Goal: Task Accomplishment & Management: Complete application form

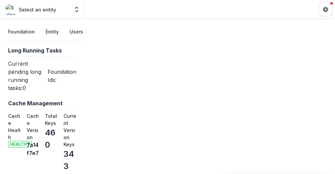
select select "**********"
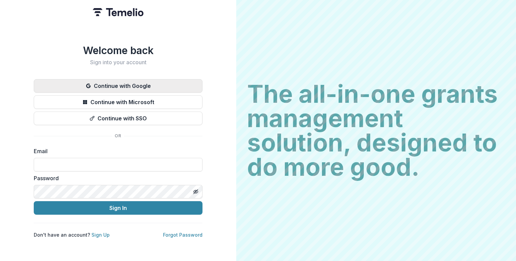
click at [140, 81] on button "Continue with Google" at bounding box center [118, 86] width 169 height 14
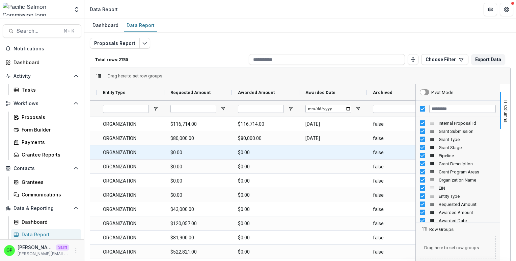
scroll to position [0, 600]
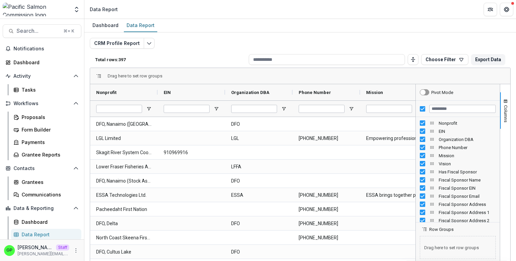
click at [458, 24] on div "Dashboard Data Report" at bounding box center [300, 26] width 432 height 14
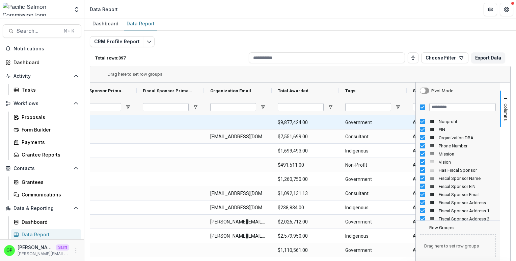
scroll to position [0, 1226]
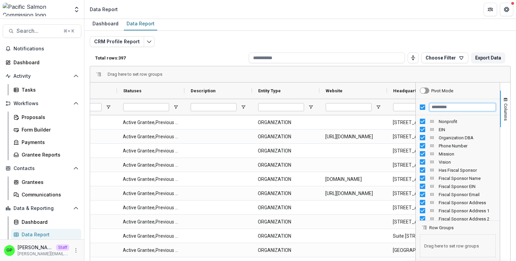
click at [450, 107] on input "Filter Columns Input" at bounding box center [462, 107] width 67 height 8
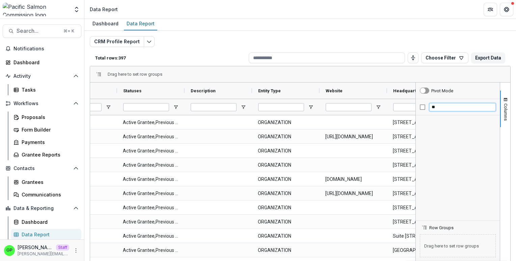
type input "*"
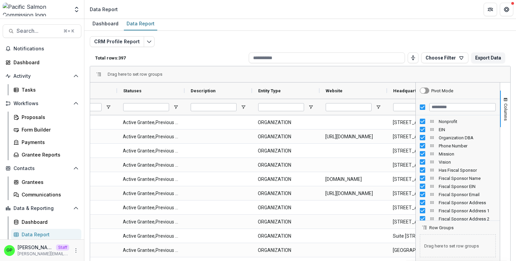
click at [373, 76] on div "Drag here to set row groups" at bounding box center [300, 74] width 420 height 16
click at [452, 57] on button "Choose Filter" at bounding box center [444, 57] width 47 height 11
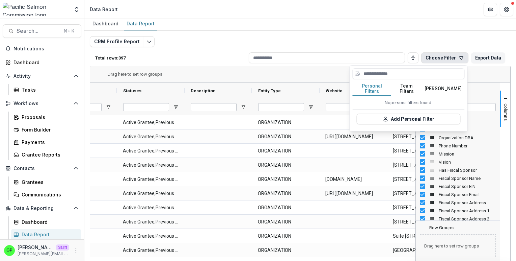
click at [385, 31] on div "CRM Profile Report Total rows: 397 Choose Filter Personal Filters Team Filters …" at bounding box center [300, 158] width 432 height 255
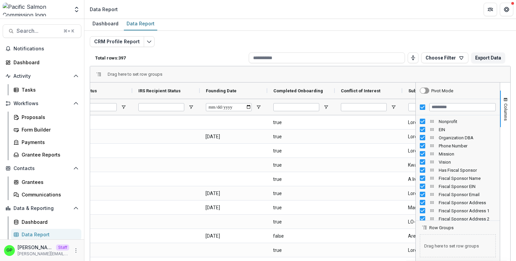
click at [142, 48] on div "CRM Profile Report Total rows: 397 Choose Filter Personal Filters Team Filters …" at bounding box center [300, 161] width 421 height 250
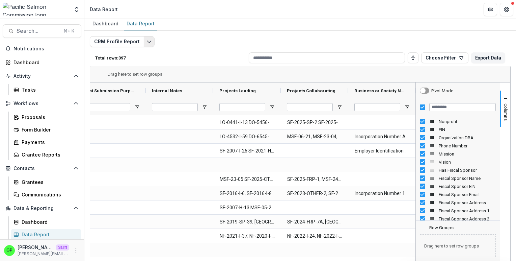
click at [148, 38] on button "Edit selected report" at bounding box center [149, 41] width 11 height 11
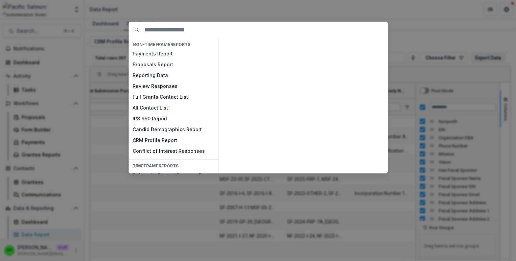
click at [221, 18] on div "NON-TIMEFRAME Reports Payments Report Proposals Report Reporting Data Review Re…" at bounding box center [258, 130] width 516 height 261
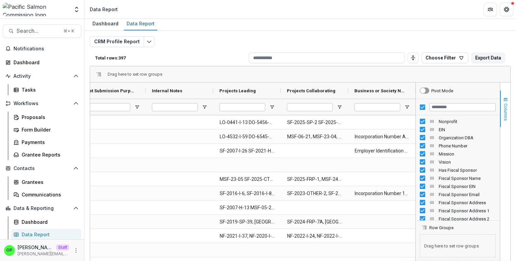
click at [507, 101] on span "button" at bounding box center [505, 99] width 5 height 5
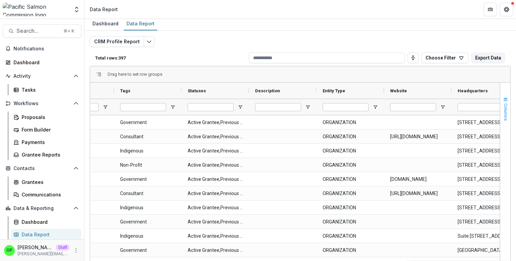
click at [502, 110] on button "Columns" at bounding box center [505, 108] width 10 height 36
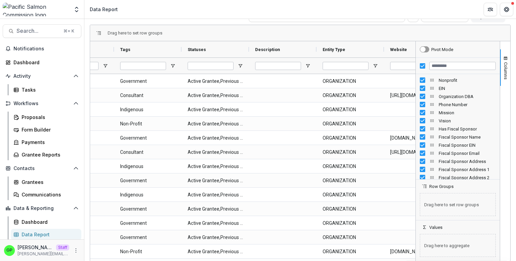
click at [448, 204] on span "Drag here to set row groups" at bounding box center [458, 204] width 76 height 23
click at [410, 36] on div "Drag here to set row groups" at bounding box center [300, 33] width 420 height 16
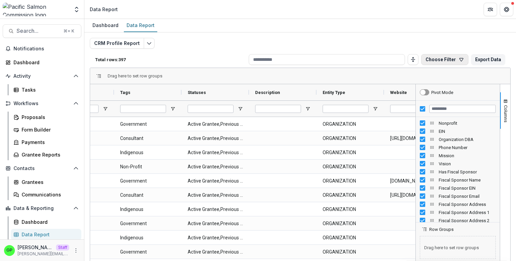
click at [433, 55] on button "Choose Filter" at bounding box center [444, 59] width 47 height 11
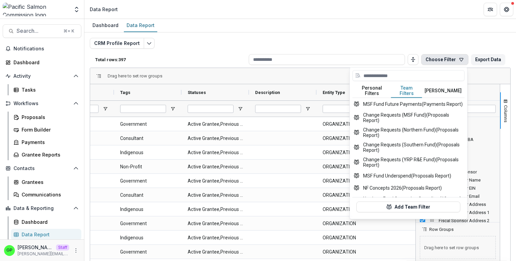
click at [408, 86] on button "Team Filters" at bounding box center [406, 91] width 31 height 14
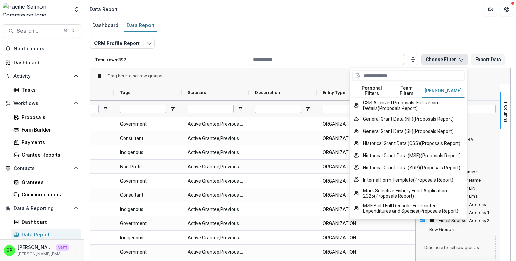
click at [451, 87] on button "Temelio Filters" at bounding box center [443, 91] width 43 height 14
click at [412, 91] on button "Team Filters" at bounding box center [406, 91] width 31 height 14
click at [441, 86] on button "Temelio Filters" at bounding box center [443, 91] width 43 height 14
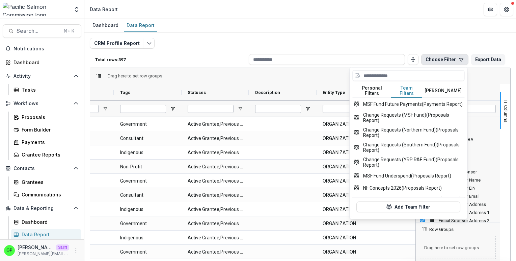
click at [418, 85] on button "Team Filters" at bounding box center [406, 91] width 31 height 14
click at [371, 38] on div "CRM Profile Report Total rows: 397 Choose Filter Personal Filters Team Filters …" at bounding box center [300, 163] width 421 height 250
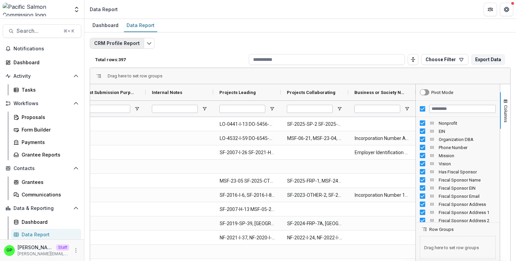
click at [138, 44] on button "CRM Profile Report" at bounding box center [117, 43] width 54 height 11
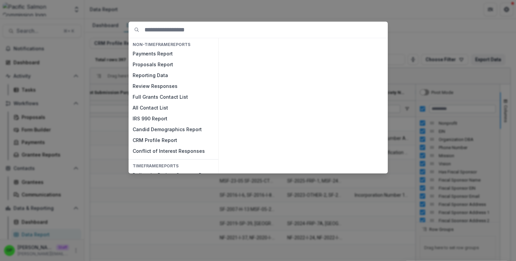
click at [165, 19] on div "NON-TIMEFRAME Reports Payments Report Proposals Report Reporting Data Review Re…" at bounding box center [258, 130] width 516 height 261
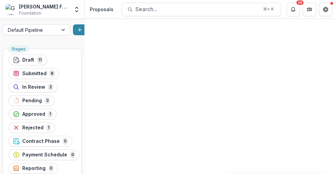
scroll to position [0, 306]
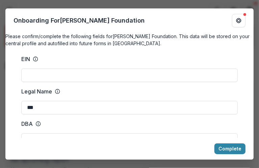
scroll to position [700, 0]
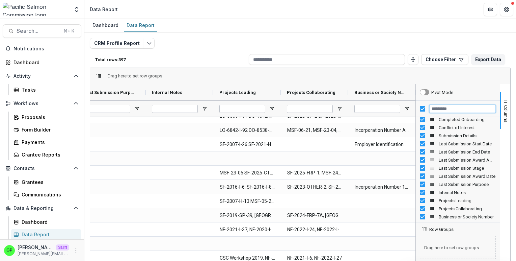
click at [442, 107] on input "Filter Columns Input" at bounding box center [462, 109] width 67 height 8
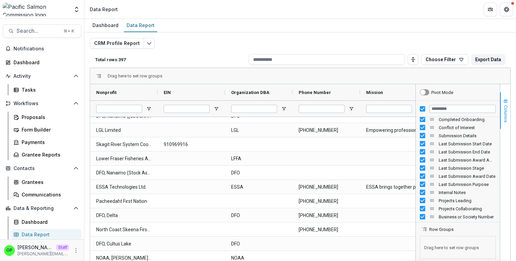
click at [504, 105] on span "Columns" at bounding box center [505, 113] width 5 height 17
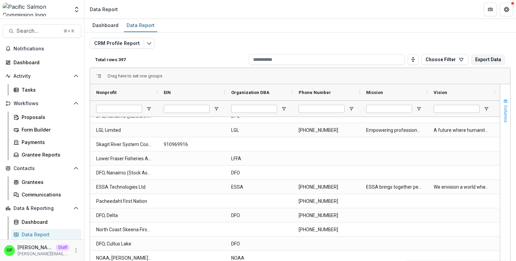
click at [504, 105] on span "Columns" at bounding box center [505, 113] width 5 height 17
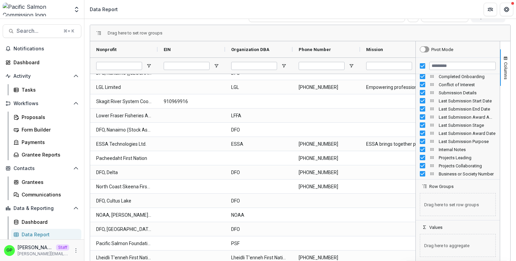
click at [445, 203] on span "Drag here to set row groups" at bounding box center [458, 204] width 76 height 23
click at [444, 243] on span "Drag here to aggregate" at bounding box center [458, 245] width 76 height 23
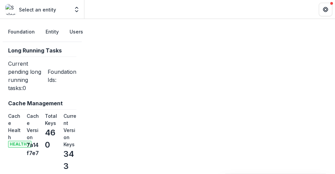
select select "**********"
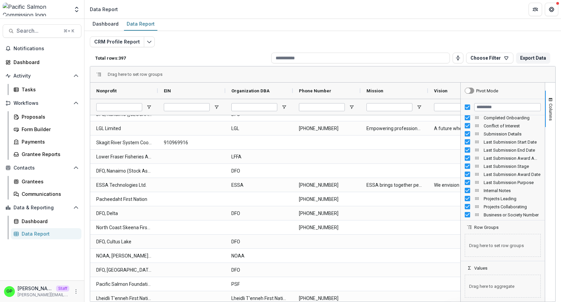
scroll to position [1, 0]
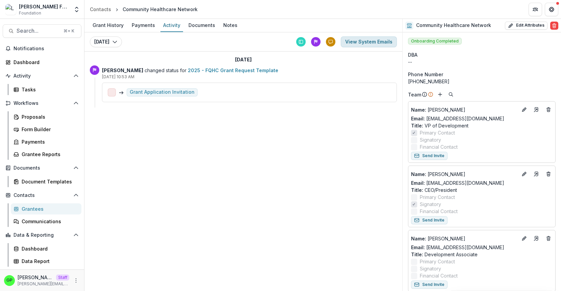
click at [369, 44] on button "View System Emails" at bounding box center [369, 41] width 56 height 11
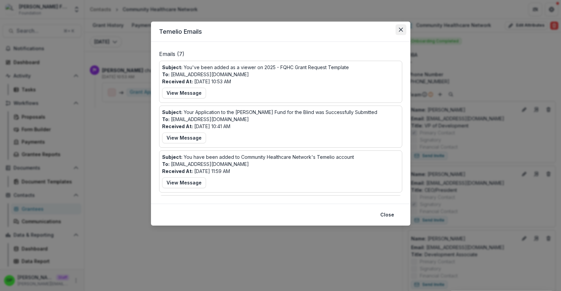
click at [402, 32] on button "Close" at bounding box center [400, 29] width 11 height 11
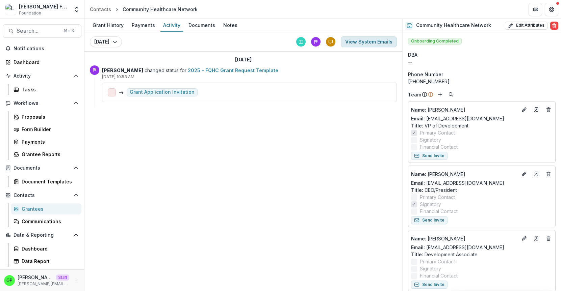
click at [365, 43] on button "View System Emails" at bounding box center [369, 41] width 56 height 11
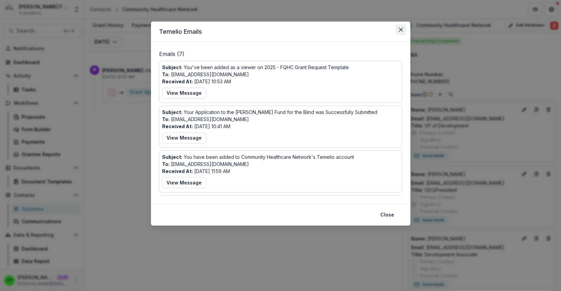
click at [399, 31] on icon "Close" at bounding box center [400, 30] width 4 height 4
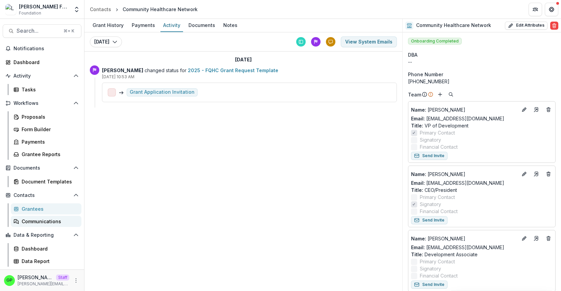
click at [65, 224] on div "Communications" at bounding box center [49, 221] width 54 height 7
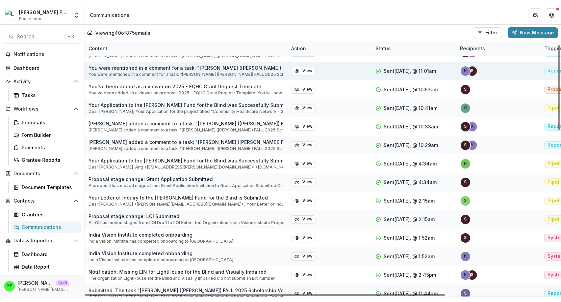
scroll to position [18, 0]
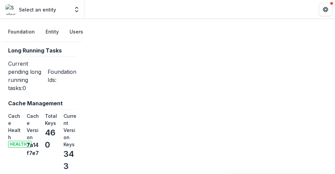
select select "**********"
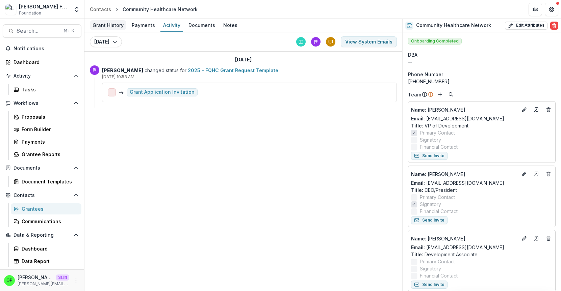
click at [112, 26] on div "Grant History" at bounding box center [108, 25] width 36 height 10
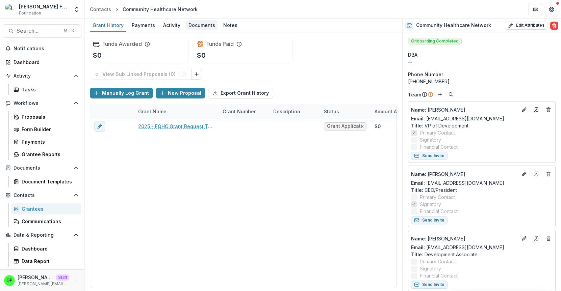
click at [187, 23] on div "Documents" at bounding box center [202, 25] width 32 height 10
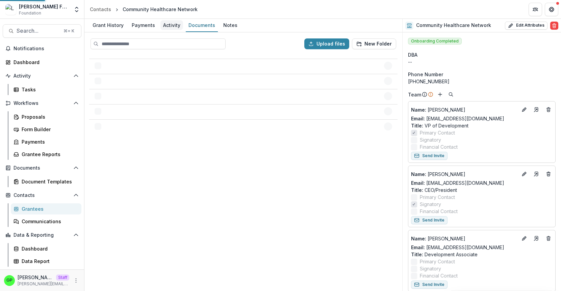
click at [173, 23] on div "Activity" at bounding box center [171, 25] width 23 height 10
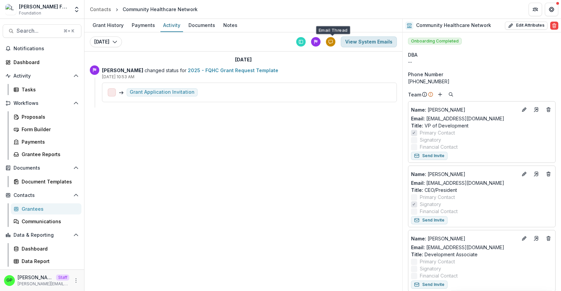
click at [365, 41] on button "View System Emails" at bounding box center [369, 41] width 56 height 11
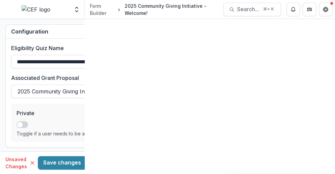
scroll to position [422, 0]
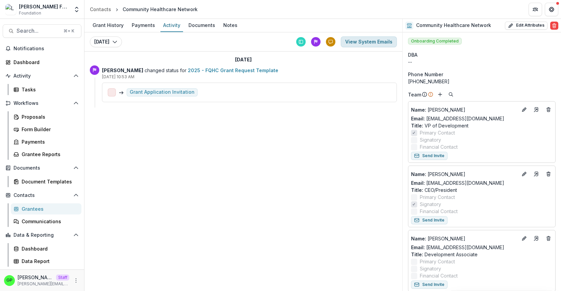
click at [355, 39] on button "View System Emails" at bounding box center [369, 41] width 56 height 11
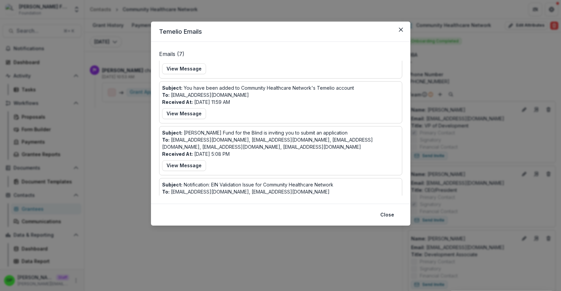
scroll to position [71, 0]
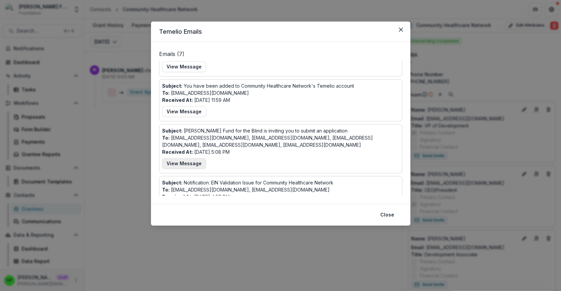
click at [200, 160] on button "View Message" at bounding box center [184, 163] width 44 height 11
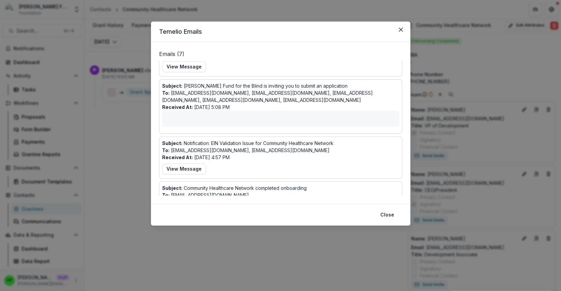
scroll to position [117, 0]
click at [463, 96] on div "Temelio Emails Emails ( 7 ) Subject: You've been added as a viewer on 2025 - FQ…" at bounding box center [280, 145] width 561 height 291
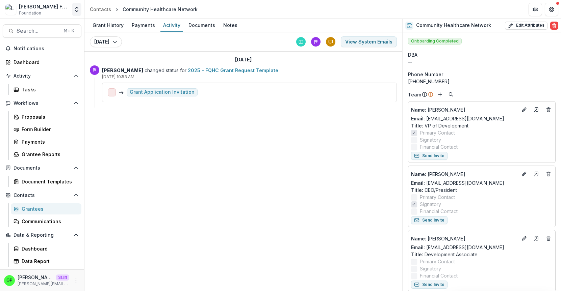
click at [74, 8] on icon "Open entity switcher" at bounding box center [76, 9] width 7 height 7
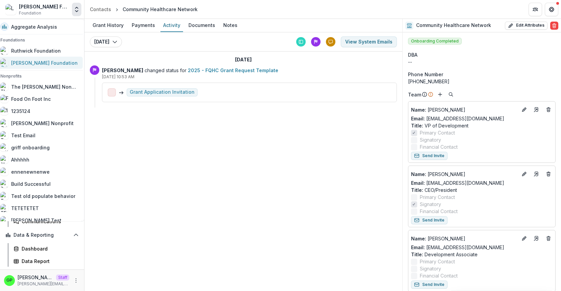
click at [46, 61] on div "[PERSON_NAME] Foundation" at bounding box center [44, 62] width 67 height 7
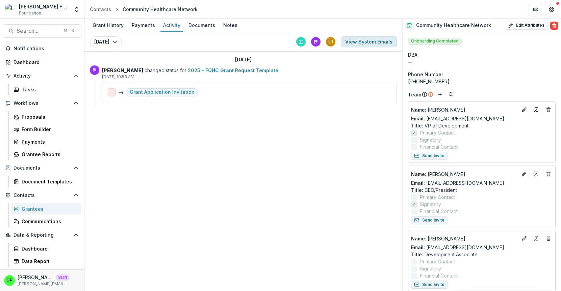
click at [370, 41] on button "View System Emails" at bounding box center [369, 41] width 56 height 11
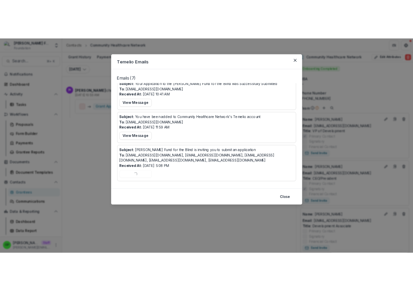
scroll to position [0, 0]
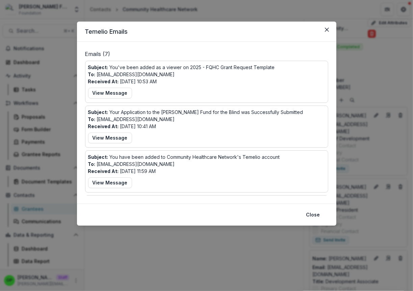
click at [142, 86] on div "Subject: You've been added as a viewer on 2025 - FQHC Grant Request Template To…" at bounding box center [206, 82] width 237 height 36
click at [326, 32] on button "Close" at bounding box center [326, 29] width 11 height 11
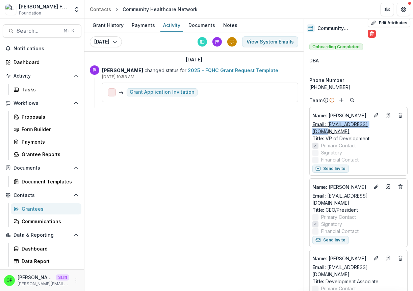
drag, startPoint x: 383, startPoint y: 126, endPoint x: 329, endPoint y: 127, distance: 54.0
click at [329, 127] on div "Email: crutkoski@chnnyc.org" at bounding box center [358, 128] width 92 height 14
copy link "rutkoski@chnnyc.org"
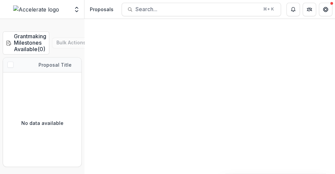
scroll to position [0, 221]
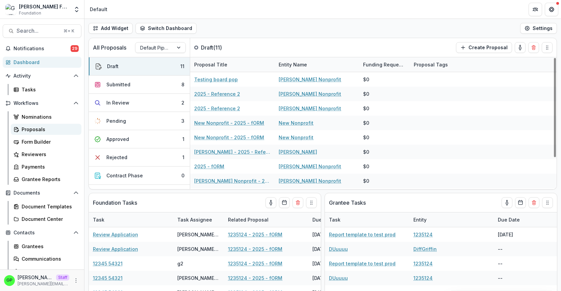
click at [41, 133] on div "Proposals" at bounding box center [49, 129] width 54 height 7
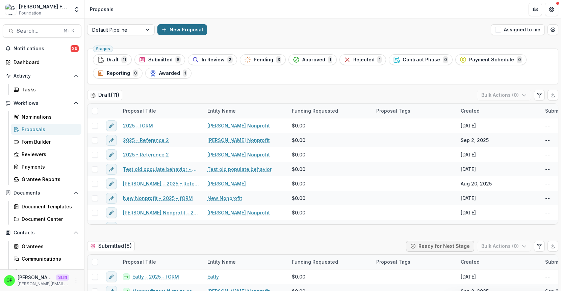
click at [186, 30] on button "New Proposal" at bounding box center [182, 29] width 50 height 11
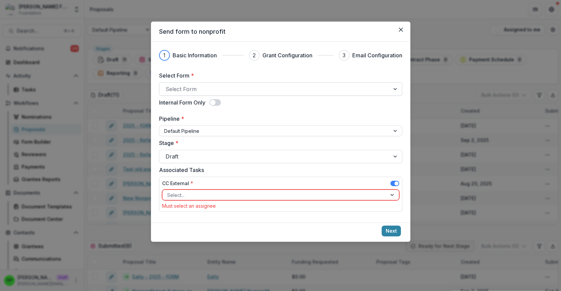
click at [193, 94] on div "Select Form" at bounding box center [274, 89] width 230 height 11
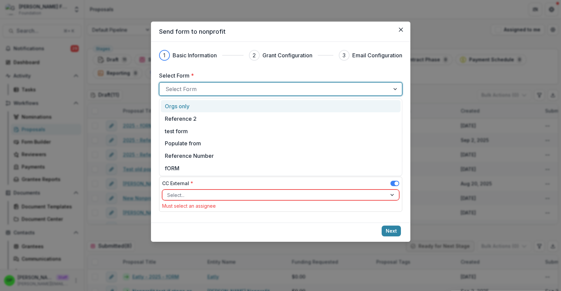
click at [184, 104] on p "Orgs only" at bounding box center [177, 106] width 25 height 8
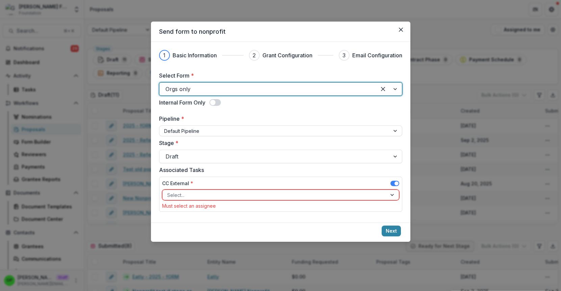
click at [394, 180] on div "CC External *" at bounding box center [280, 185] width 237 height 10
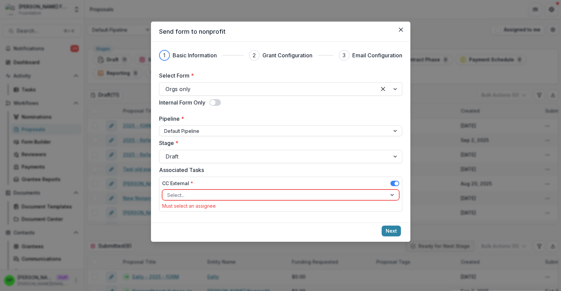
click at [394, 187] on span at bounding box center [394, 185] width 9 height 8
click at [394, 184] on span at bounding box center [394, 183] width 9 height 5
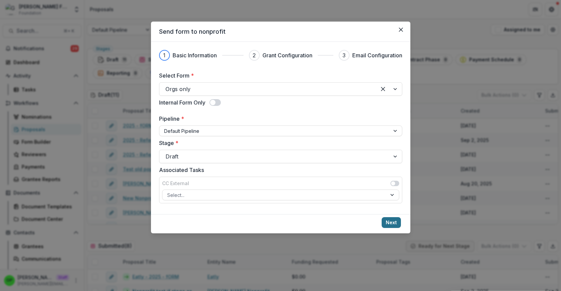
click at [390, 221] on button "Next" at bounding box center [390, 222] width 19 height 11
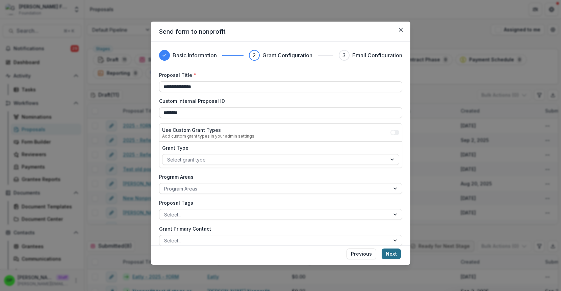
click at [396, 256] on button "Next" at bounding box center [390, 254] width 19 height 11
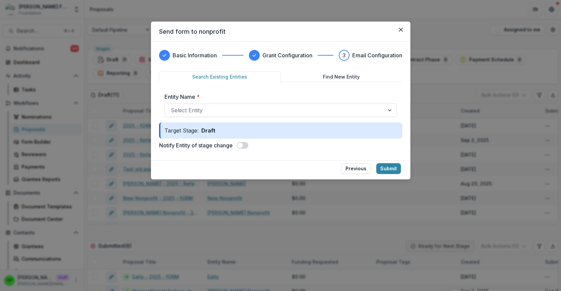
click at [268, 118] on div "Entity Name * Select Entity" at bounding box center [280, 104] width 243 height 35
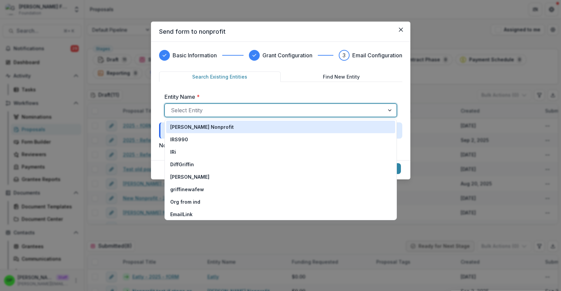
click at [264, 115] on div "Select Entity" at bounding box center [280, 111] width 232 height 14
click at [231, 127] on div "[PERSON_NAME] Nonprofit" at bounding box center [280, 127] width 221 height 7
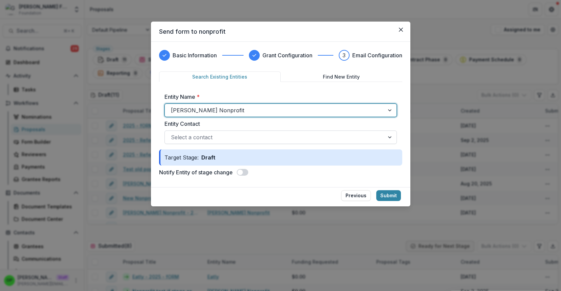
click at [227, 139] on div at bounding box center [274, 137] width 207 height 9
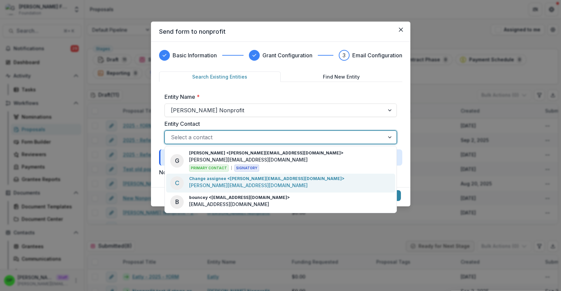
click at [227, 183] on p "griffin+change@trytemelio.com" at bounding box center [248, 185] width 118 height 7
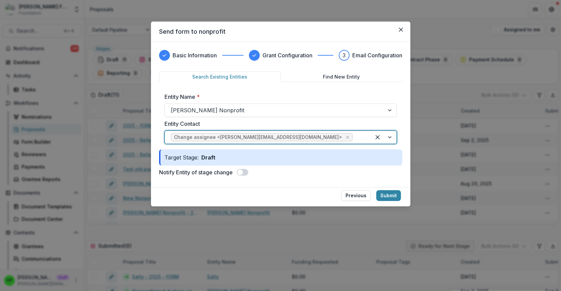
click at [248, 172] on span at bounding box center [242, 172] width 11 height 7
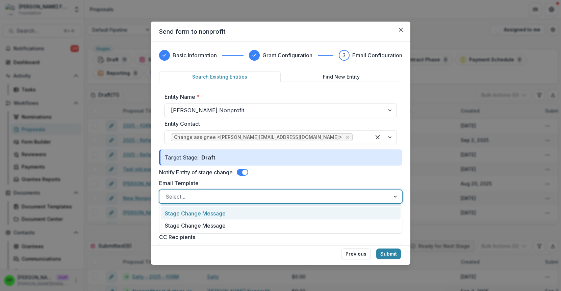
click at [245, 196] on div at bounding box center [274, 196] width 218 height 9
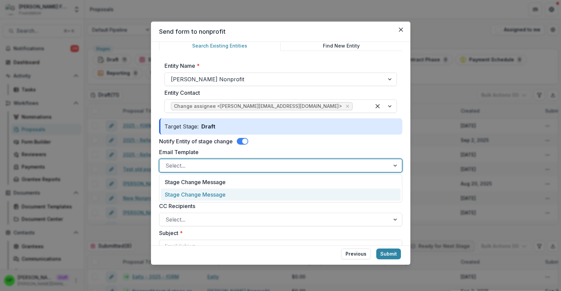
click at [229, 191] on div "Stage Change Message" at bounding box center [281, 195] width 240 height 12
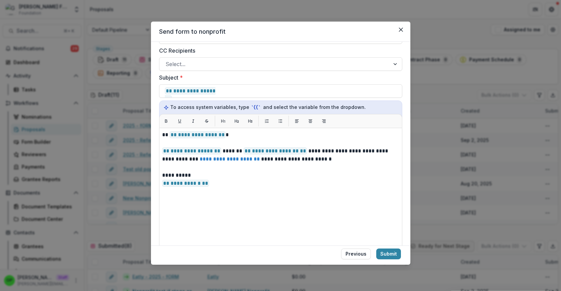
scroll to position [169, 0]
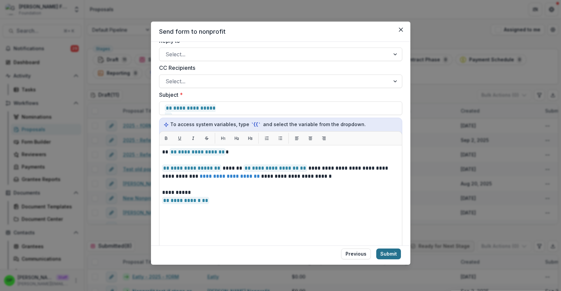
click at [389, 257] on button "Submit" at bounding box center [388, 254] width 25 height 11
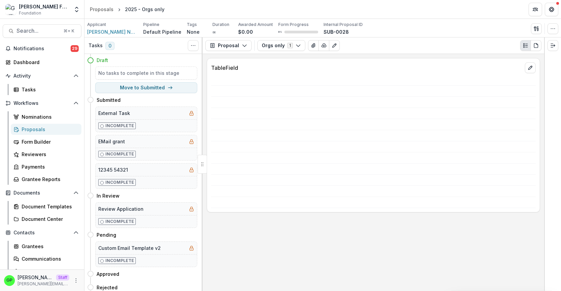
click at [55, 129] on div "Proposals" at bounding box center [49, 129] width 54 height 7
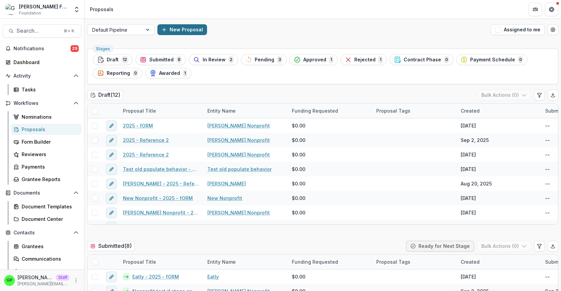
click at [186, 32] on button "New Proposal" at bounding box center [182, 29] width 50 height 11
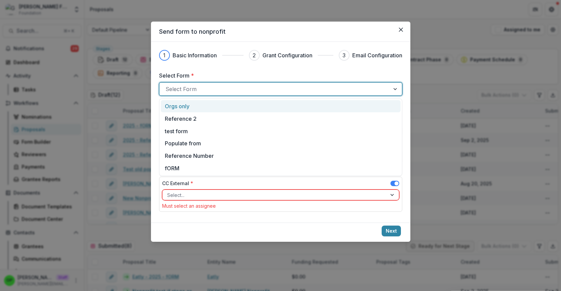
click at [229, 94] on div "Select Form" at bounding box center [274, 89] width 230 height 11
click at [206, 106] on div "Orgs only" at bounding box center [280, 106] width 231 height 8
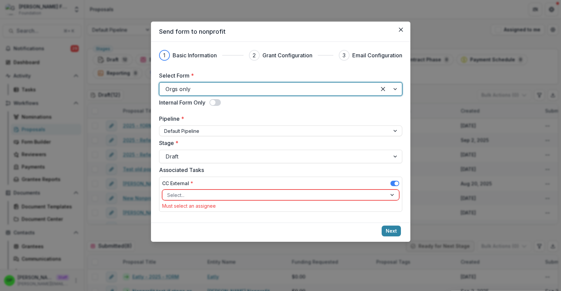
click at [346, 191] on div at bounding box center [274, 195] width 215 height 8
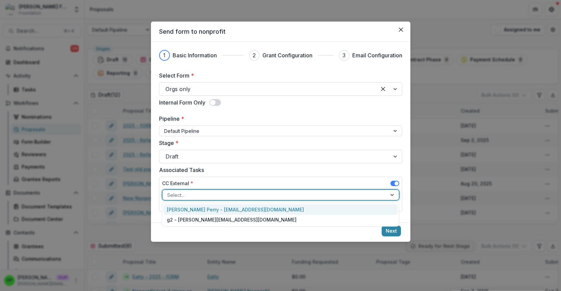
click at [393, 179] on div "CC External * Griffin Perry - griffin@trytemelio.com, 1 of 2. 2 results availab…" at bounding box center [280, 194] width 243 height 35
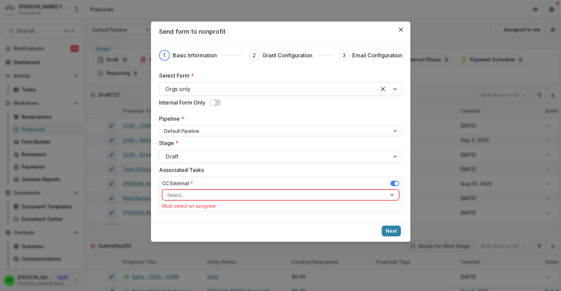
click at [354, 194] on div at bounding box center [274, 195] width 215 height 8
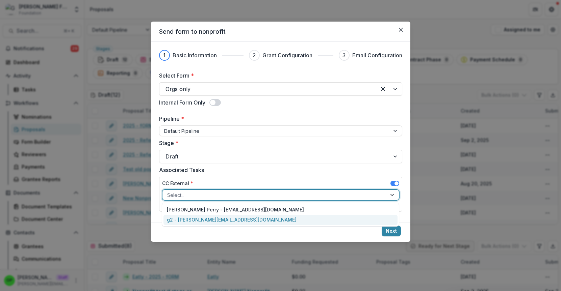
click at [228, 222] on div "g2 - griffin+2@trytemelio.com" at bounding box center [280, 220] width 234 height 10
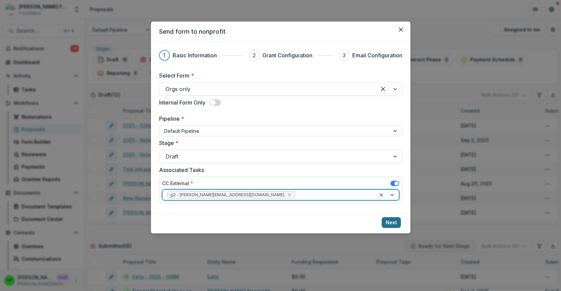
click at [384, 222] on button "Next" at bounding box center [390, 222] width 19 height 11
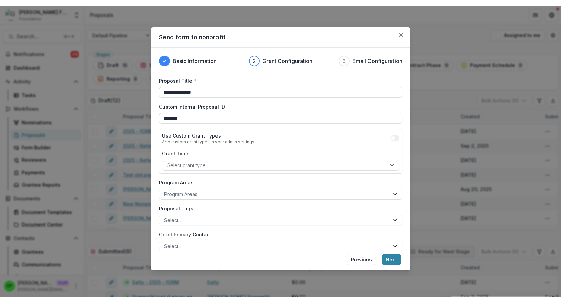
scroll to position [138, 0]
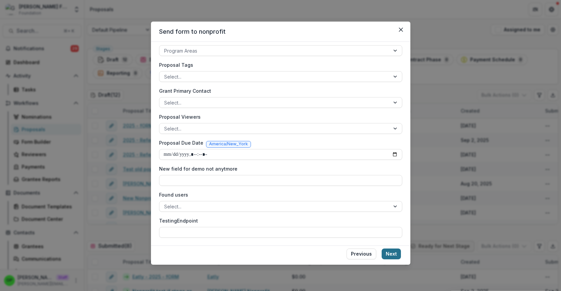
click at [391, 253] on button "Next" at bounding box center [390, 254] width 19 height 11
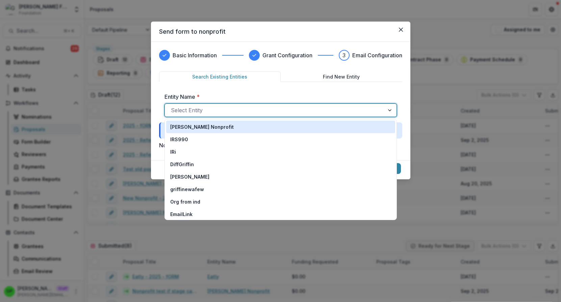
click at [259, 107] on div at bounding box center [274, 110] width 207 height 9
click at [206, 126] on p "[PERSON_NAME] Nonprofit" at bounding box center [201, 127] width 63 height 7
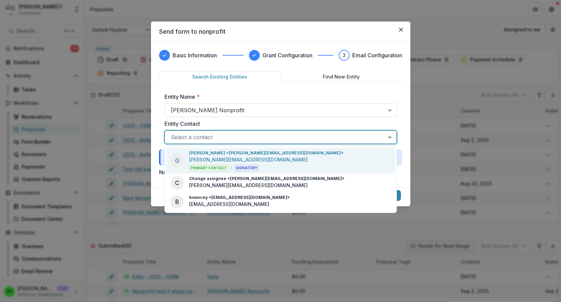
click at [205, 134] on div at bounding box center [274, 137] width 207 height 9
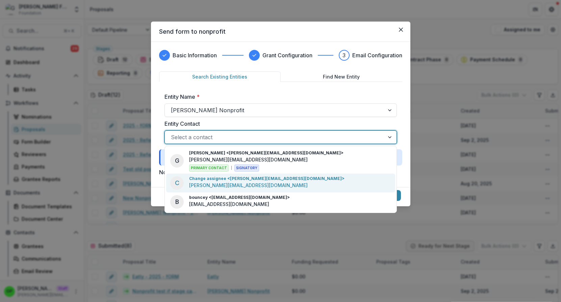
click at [251, 185] on p "griffin+change@trytemelio.com" at bounding box center [248, 185] width 118 height 7
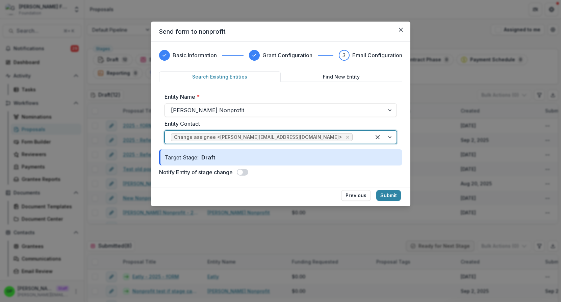
click at [240, 172] on span at bounding box center [239, 172] width 5 height 5
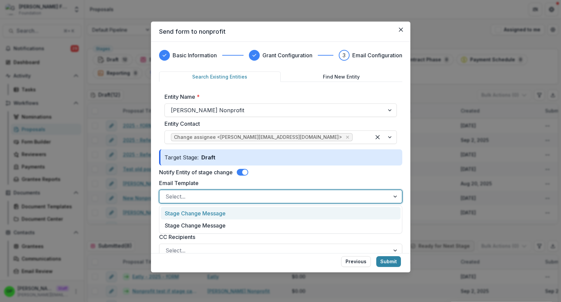
click at [235, 192] on div at bounding box center [274, 196] width 218 height 9
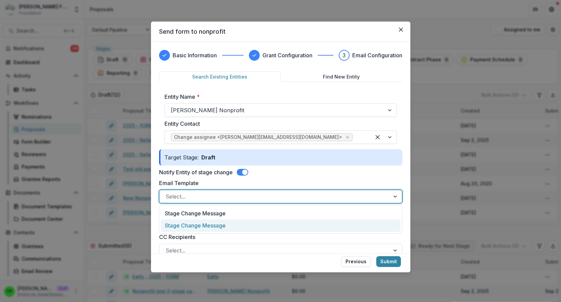
click at [219, 222] on div "Stage Change Message" at bounding box center [281, 226] width 240 height 12
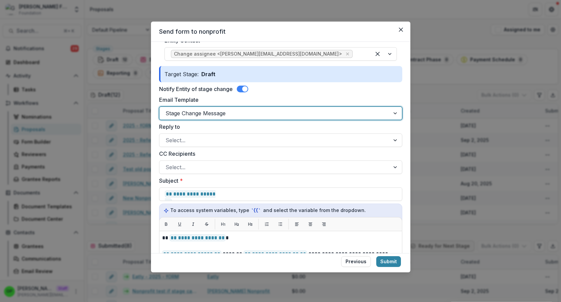
scroll to position [74, 0]
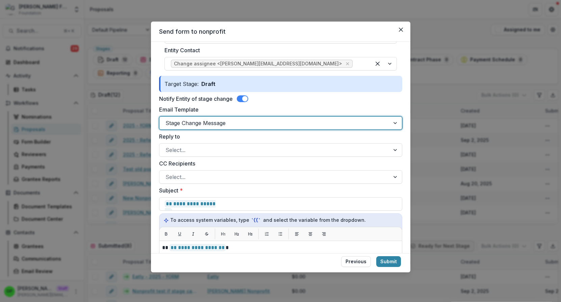
click at [245, 97] on span at bounding box center [244, 98] width 5 height 5
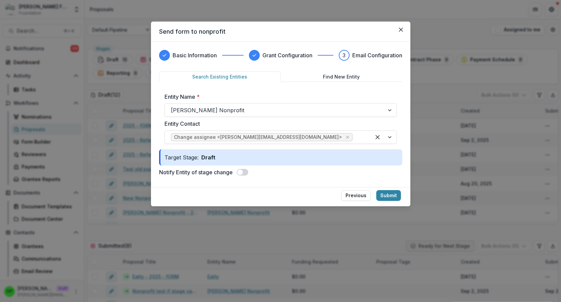
scroll to position [0, 0]
click at [391, 197] on button "Submit" at bounding box center [388, 195] width 25 height 11
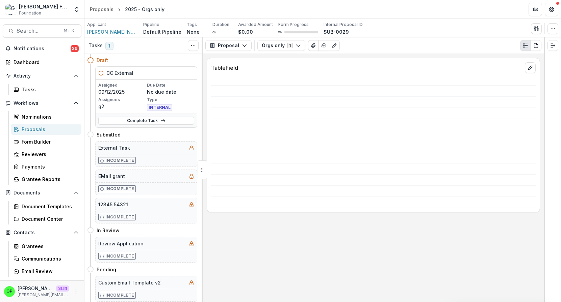
click at [36, 129] on div "Proposals" at bounding box center [49, 129] width 54 height 7
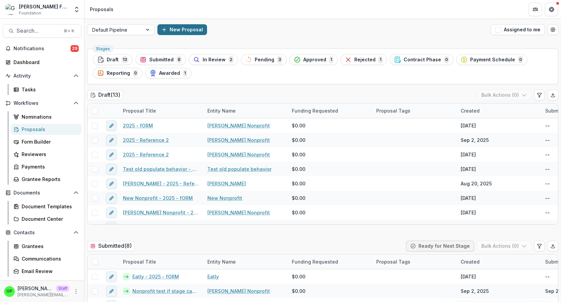
click at [194, 30] on button "New Proposal" at bounding box center [182, 29] width 50 height 11
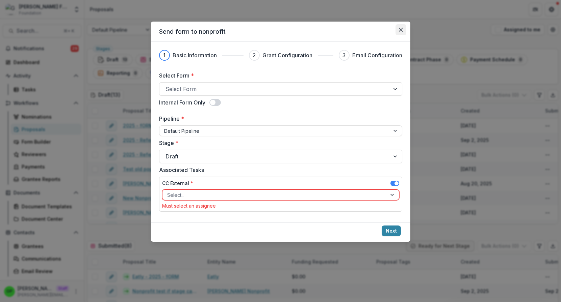
click at [401, 31] on icon "Close" at bounding box center [401, 30] width 4 height 4
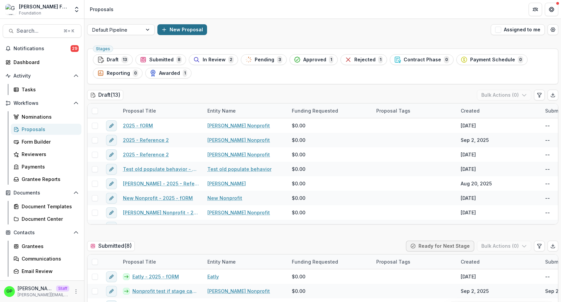
click at [187, 30] on button "New Proposal" at bounding box center [182, 29] width 50 height 11
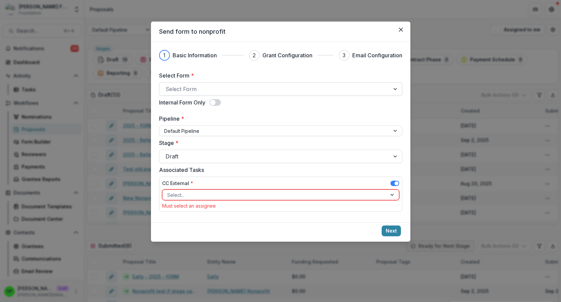
click at [206, 83] on div "Select Form" at bounding box center [280, 89] width 243 height 14
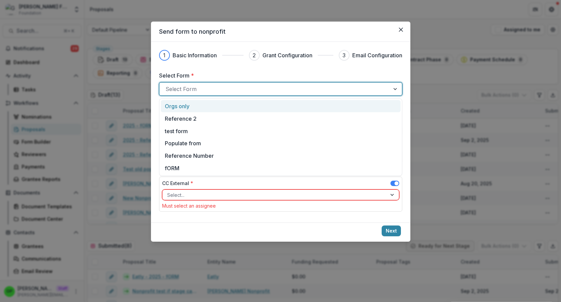
click at [202, 102] on div "Orgs only" at bounding box center [281, 106] width 240 height 12
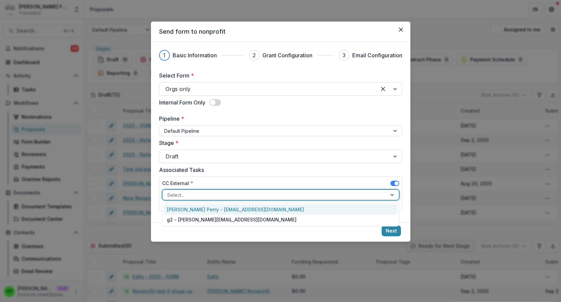
click at [209, 195] on div at bounding box center [274, 195] width 215 height 8
click at [394, 183] on span at bounding box center [394, 183] width 9 height 5
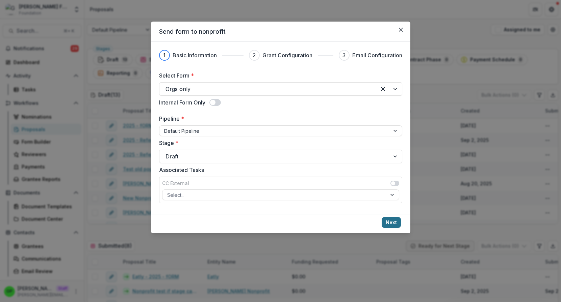
click at [388, 219] on button "Next" at bounding box center [390, 222] width 19 height 11
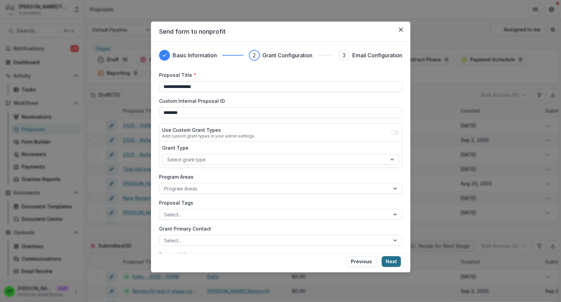
click at [392, 258] on button "Next" at bounding box center [390, 262] width 19 height 11
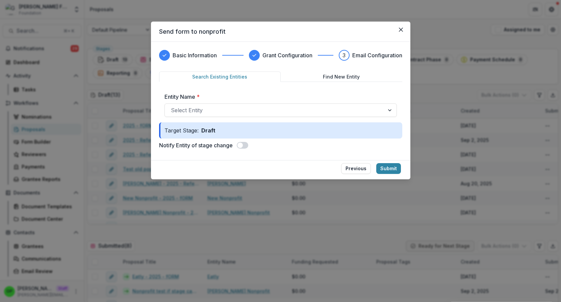
click at [216, 102] on div "Entity Name * Select Entity" at bounding box center [280, 105] width 232 height 24
click at [216, 107] on div at bounding box center [274, 110] width 207 height 9
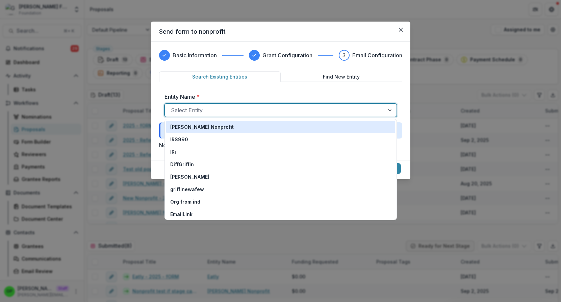
click at [208, 124] on div "[PERSON_NAME] Nonprofit" at bounding box center [280, 127] width 221 height 7
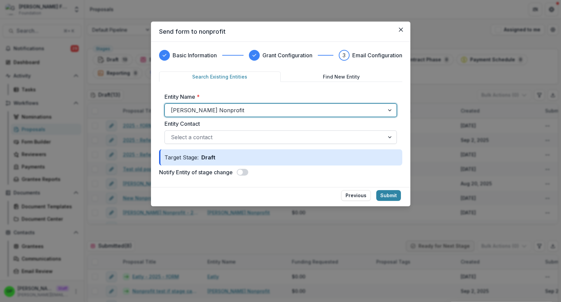
click at [205, 131] on div "Select a contact" at bounding box center [280, 138] width 232 height 14
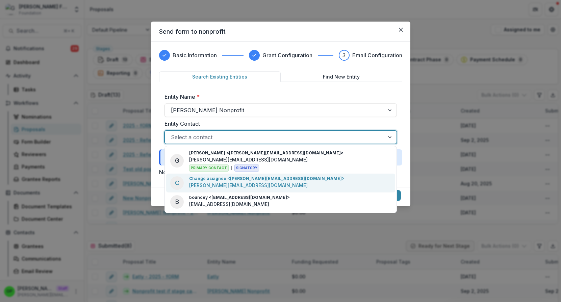
click at [229, 187] on p "griffin+change@trytemelio.com" at bounding box center [248, 185] width 118 height 7
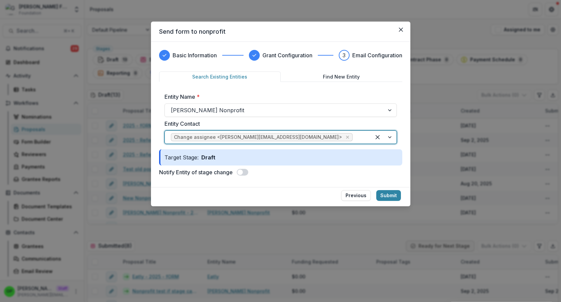
click at [241, 172] on span at bounding box center [239, 172] width 5 height 5
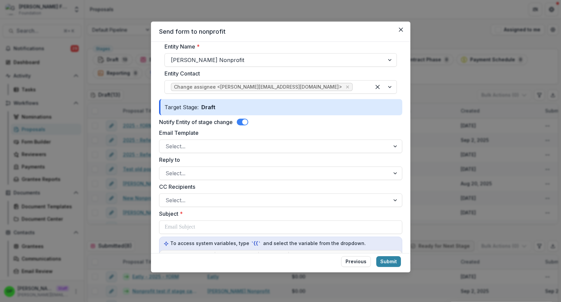
scroll to position [106, 0]
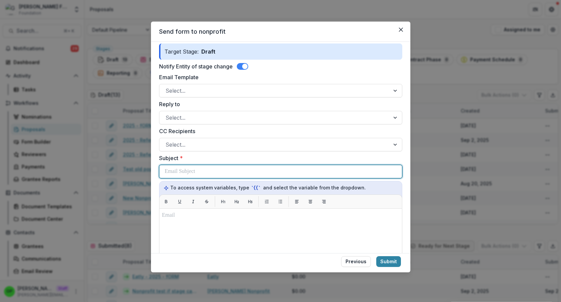
click at [202, 165] on div at bounding box center [281, 171] width 232 height 13
click at [202, 177] on div at bounding box center [281, 171] width 232 height 13
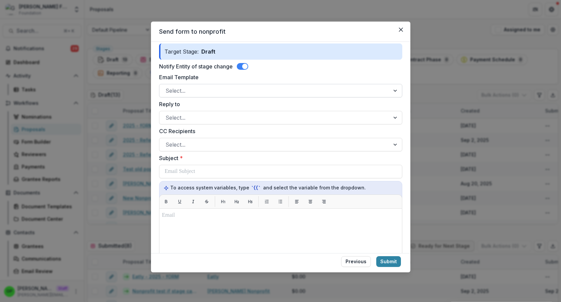
click at [202, 95] on div at bounding box center [274, 90] width 218 height 9
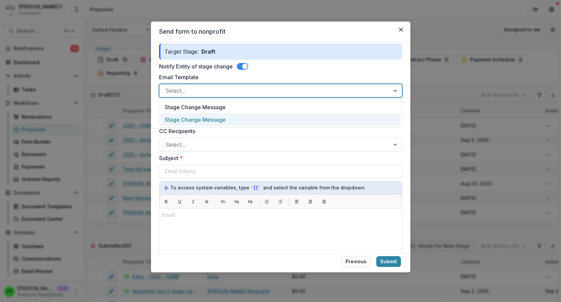
drag, startPoint x: 202, startPoint y: 113, endPoint x: 202, endPoint y: 117, distance: 3.7
click at [202, 117] on div "Stage Change Message Stage Change Message" at bounding box center [280, 114] width 243 height 28
click at [202, 117] on div "Stage Change Message" at bounding box center [281, 119] width 240 height 12
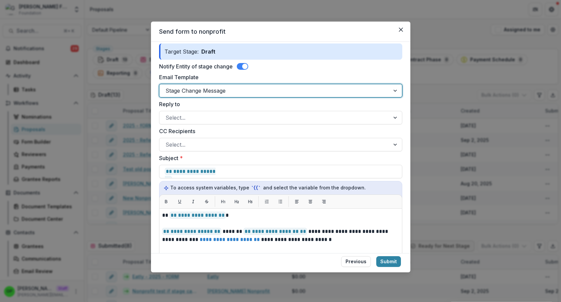
click at [242, 69] on div "Notify Entity of stage change" at bounding box center [280, 66] width 243 height 8
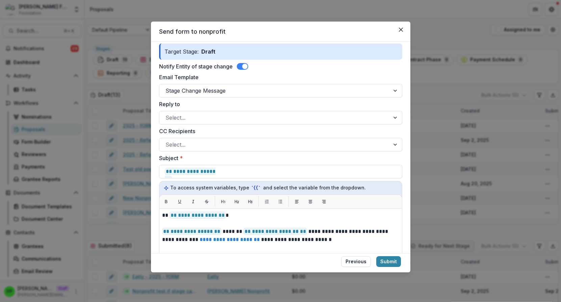
click at [242, 69] on span at bounding box center [242, 66] width 11 height 7
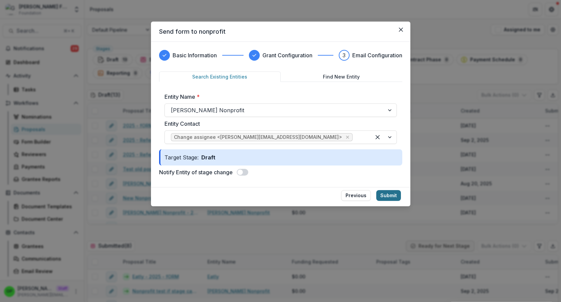
click at [388, 196] on button "Submit" at bounding box center [388, 195] width 25 height 11
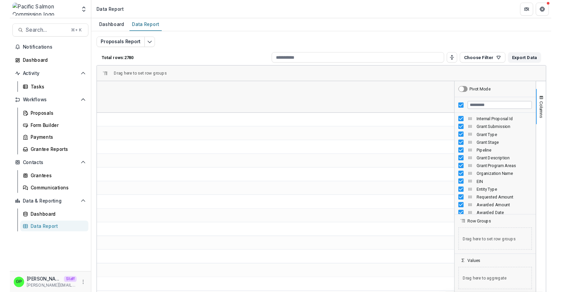
scroll to position [0, 2303]
